Goal: Task Accomplishment & Management: Use online tool/utility

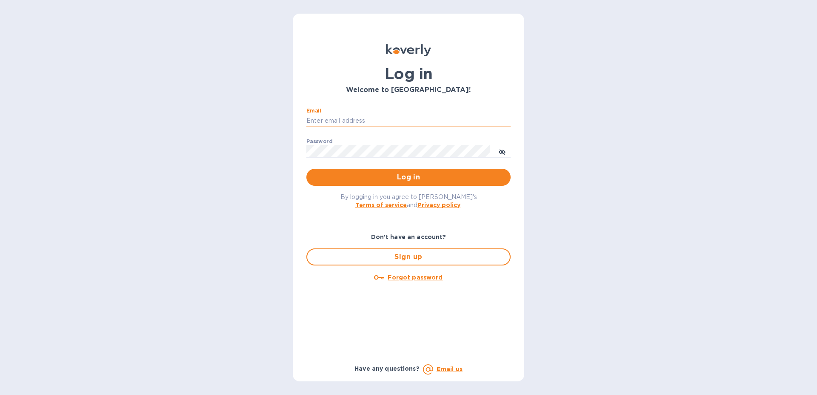
click at [435, 122] on input "Email" at bounding box center [408, 121] width 204 height 13
type input "[EMAIL_ADDRESS][DOMAIN_NAME]"
click at [394, 179] on span "Log in" at bounding box center [408, 177] width 191 height 10
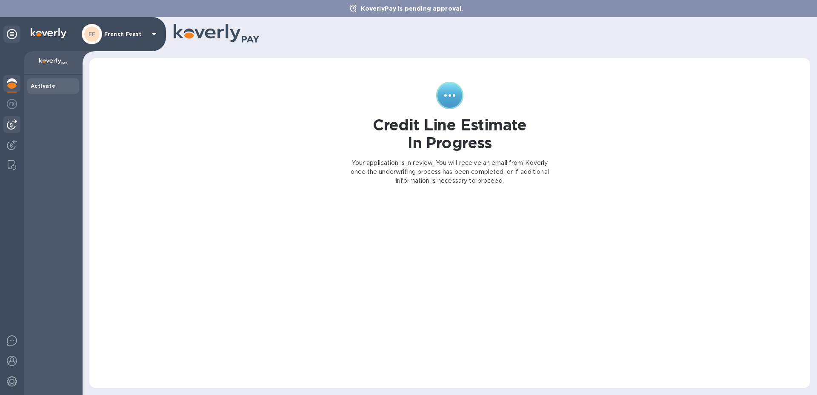
click at [11, 123] on img at bounding box center [12, 124] width 10 height 10
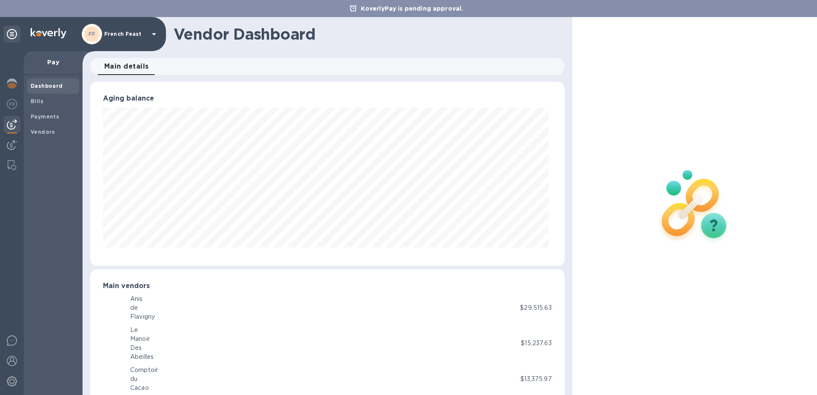
scroll to position [184, 471]
click at [34, 105] on span "Bills" at bounding box center [37, 101] width 13 height 9
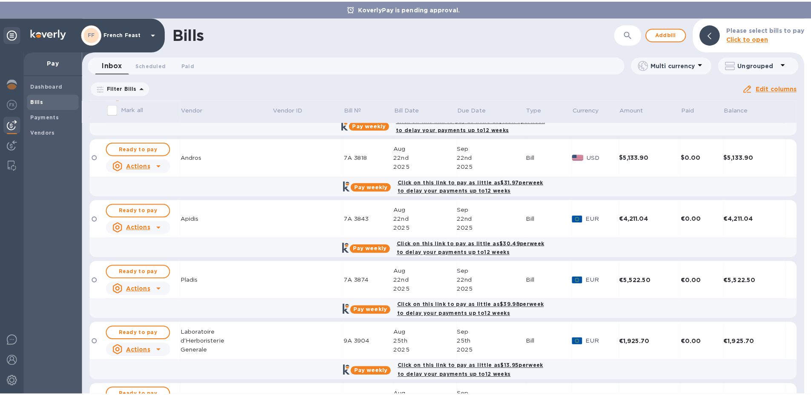
scroll to position [415, 0]
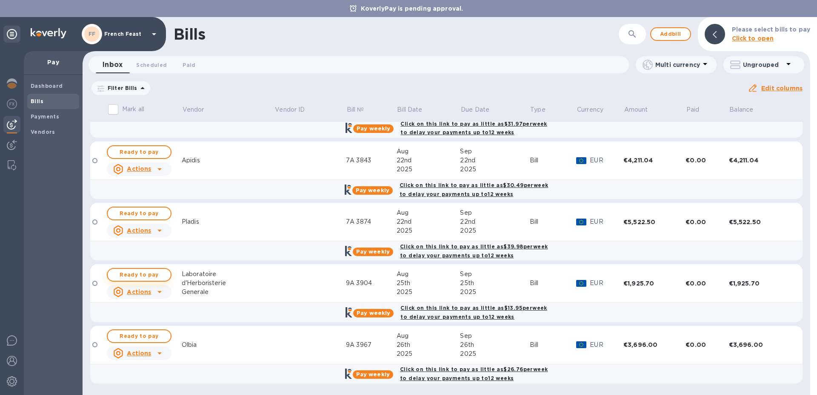
click at [145, 270] on span "Ready to pay" at bounding box center [139, 274] width 49 height 10
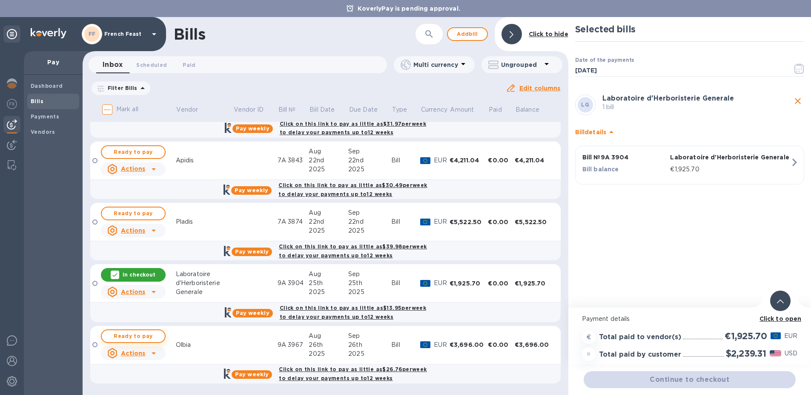
click at [125, 335] on span "Ready to pay" at bounding box center [133, 336] width 49 height 10
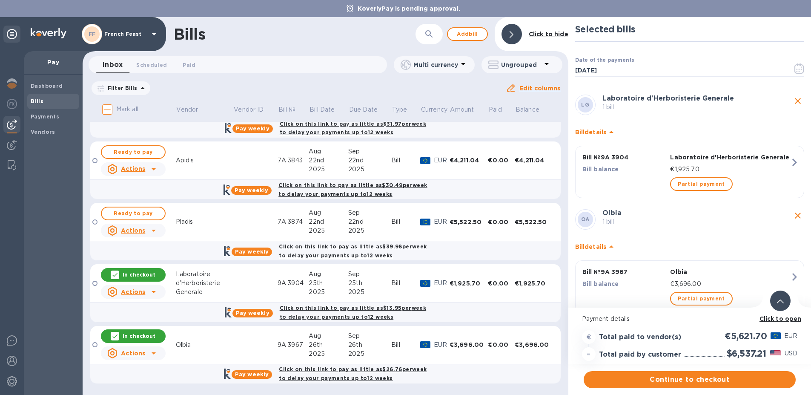
click at [768, 315] on b "Click to open" at bounding box center [780, 318] width 42 height 7
